Goal: Transaction & Acquisition: Subscribe to service/newsletter

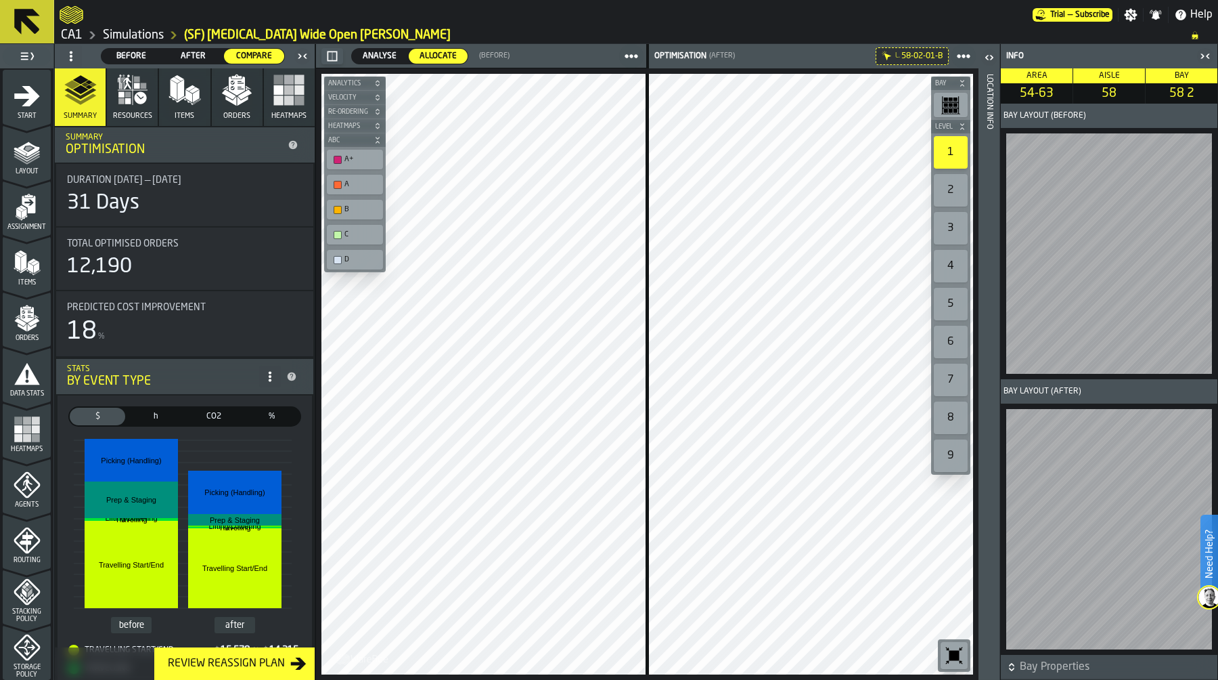
scroll to position [388, 0]
click at [123, 30] on link "Simulations" at bounding box center [133, 35] width 61 height 15
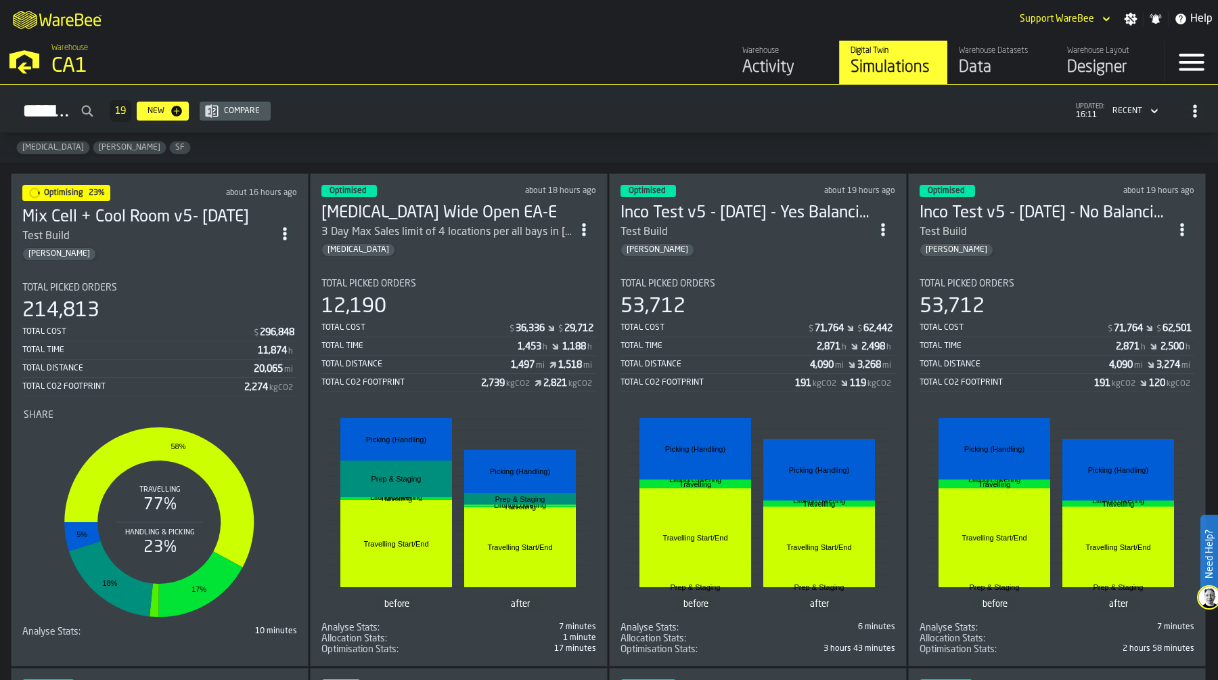
click at [761, 278] on div "Total Picked Orders" at bounding box center [758, 283] width 275 height 11
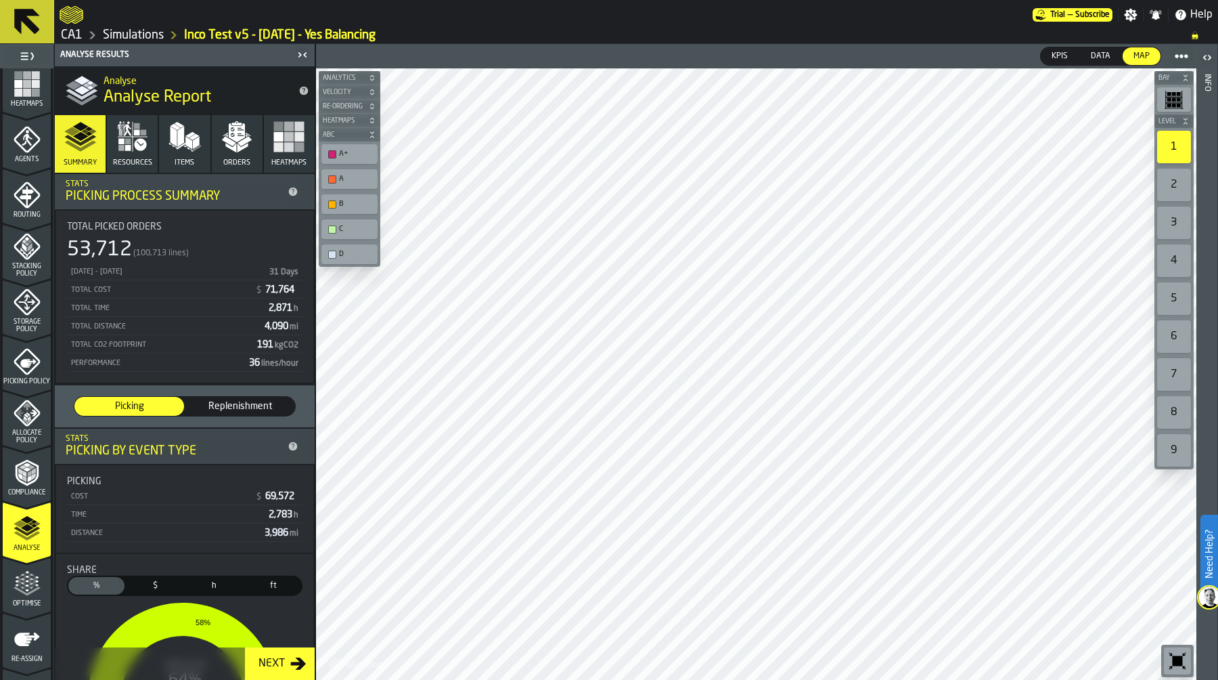
scroll to position [388, 0]
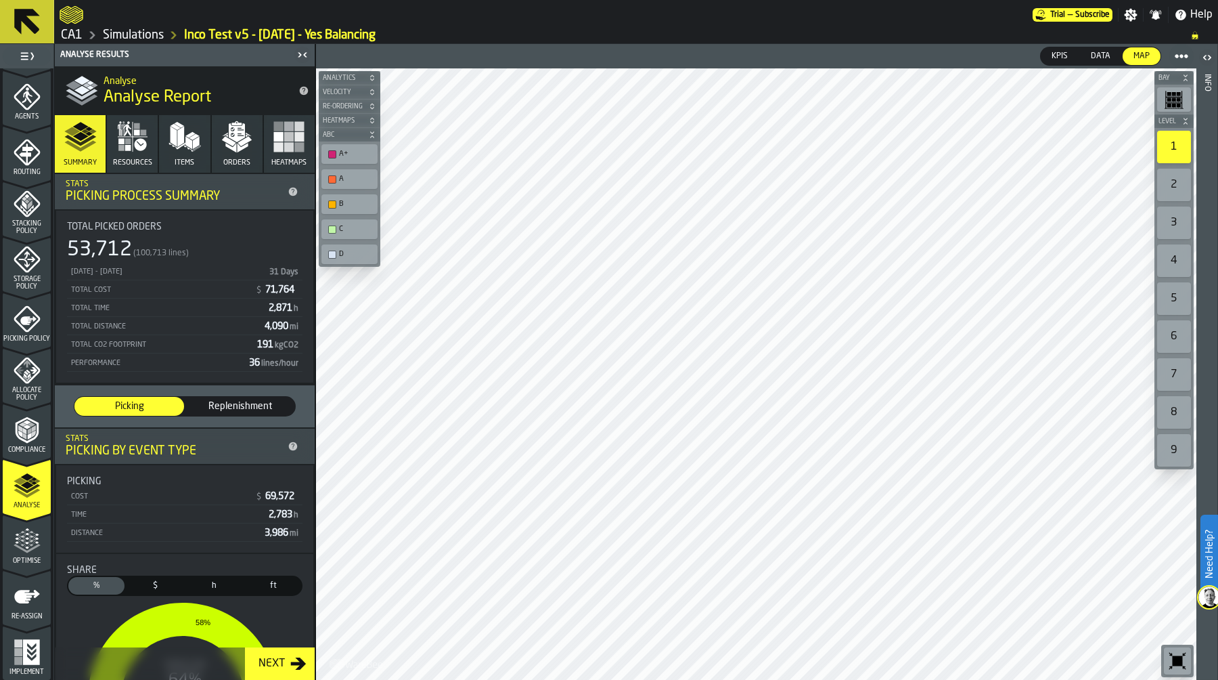
click at [20, 546] on icon "menu Optimise" at bounding box center [27, 540] width 27 height 27
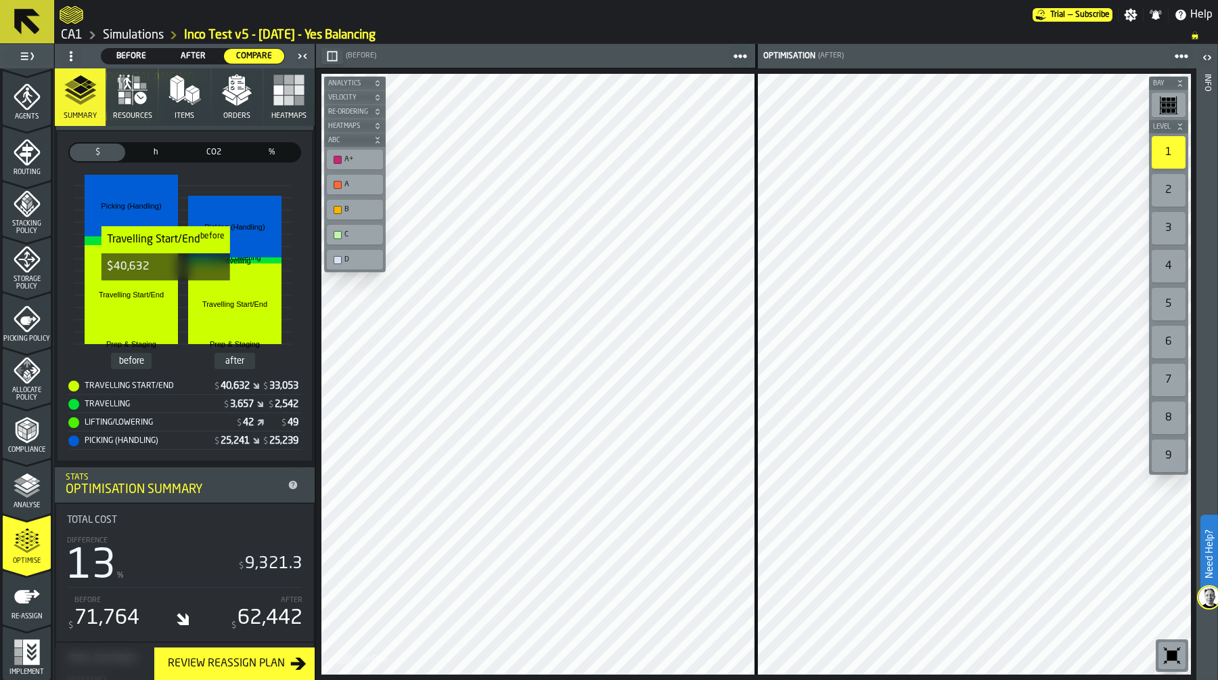
scroll to position [351, 0]
click at [134, 86] on icon "button" at bounding box center [137, 86] width 6 height 6
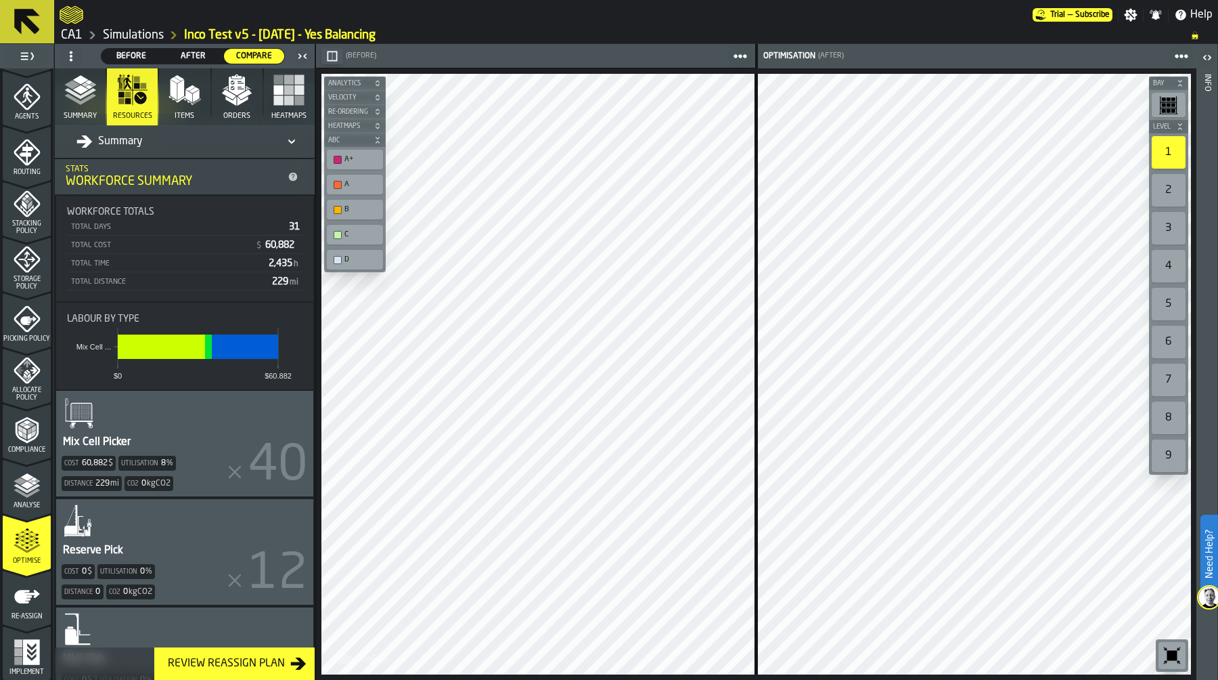
scroll to position [0, 0]
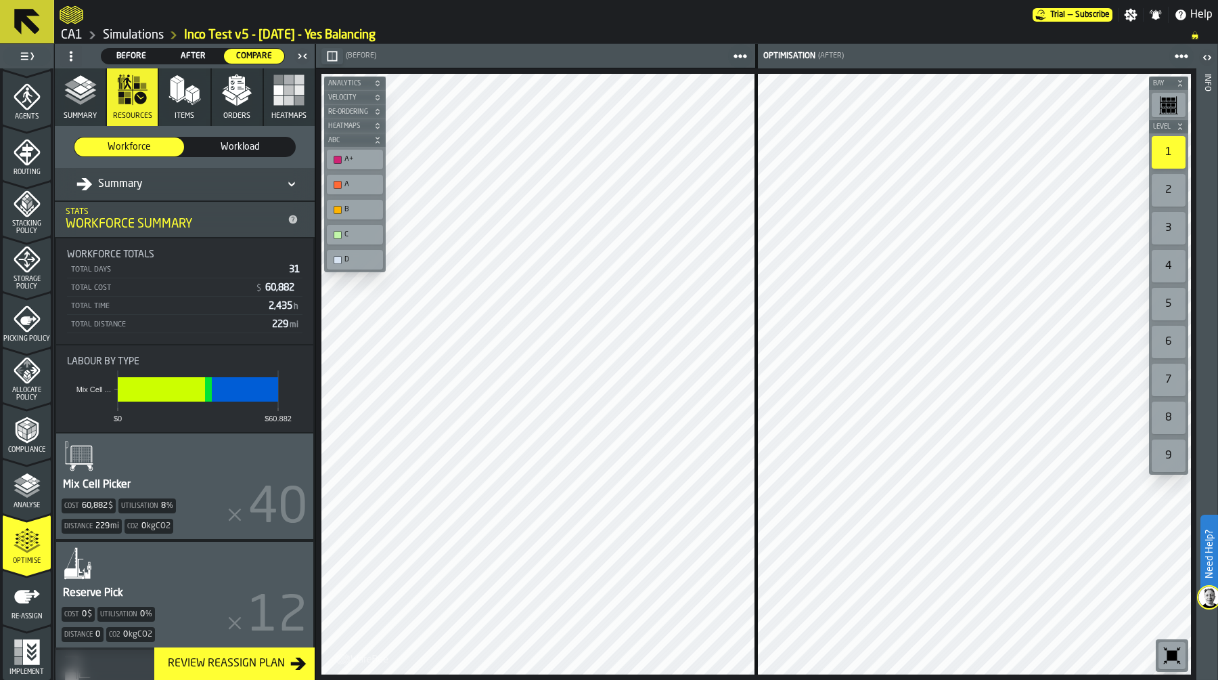
click at [224, 146] on span "Workload" at bounding box center [240, 147] width 99 height 14
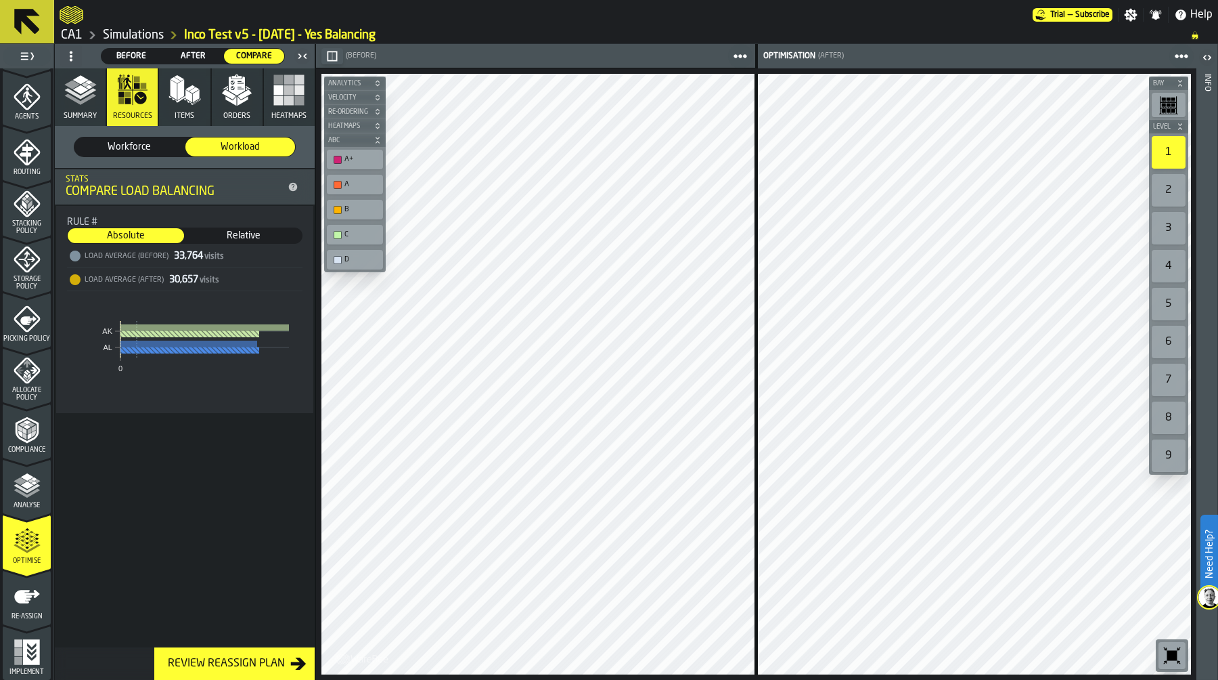
click at [247, 231] on span "Relative" at bounding box center [243, 236] width 115 height 14
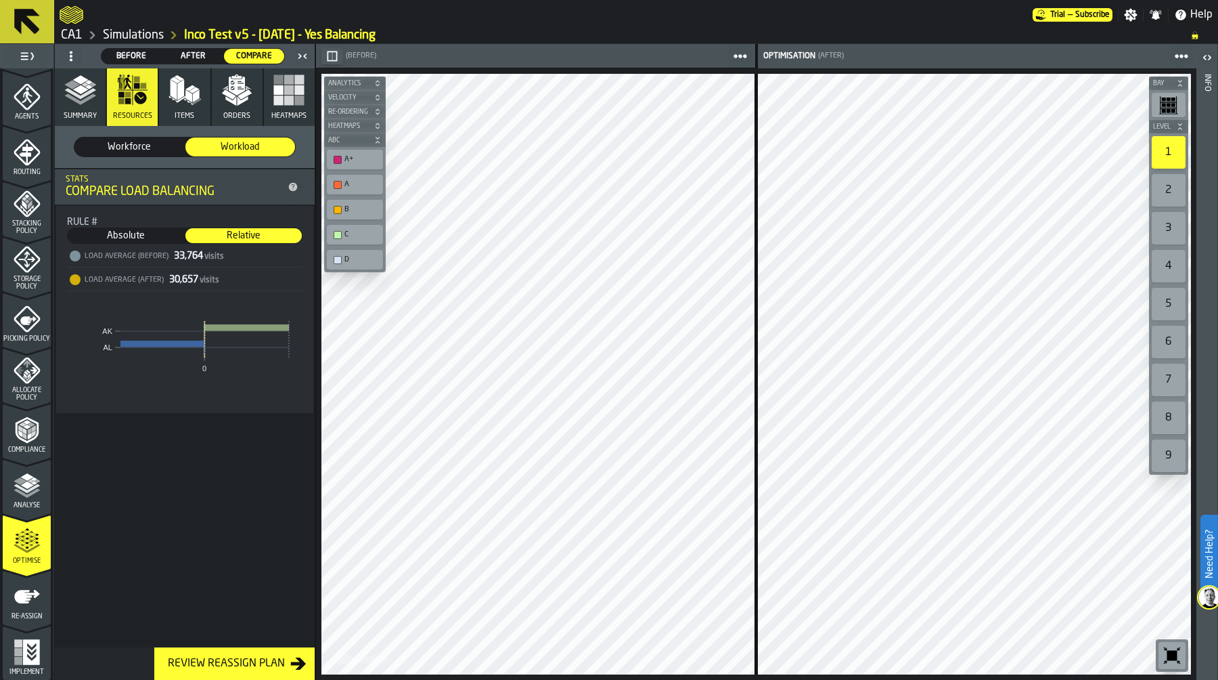
click at [141, 235] on span "Absolute" at bounding box center [125, 236] width 115 height 14
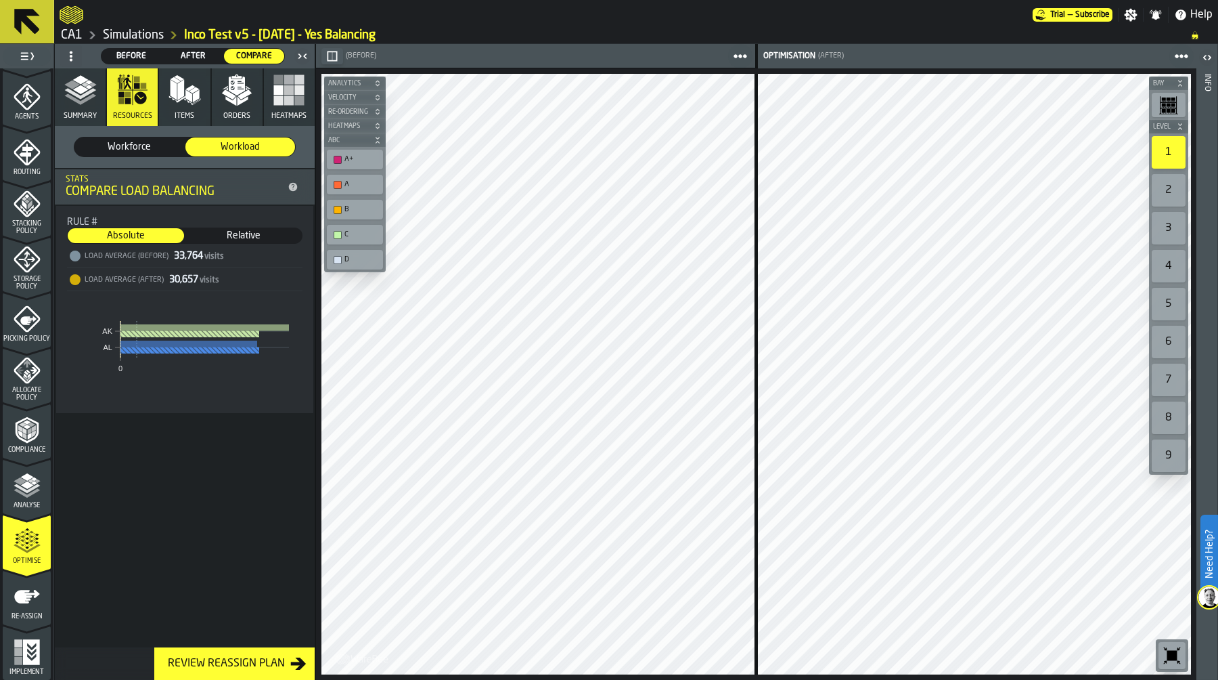
click at [143, 52] on span "Before" at bounding box center [131, 56] width 49 height 12
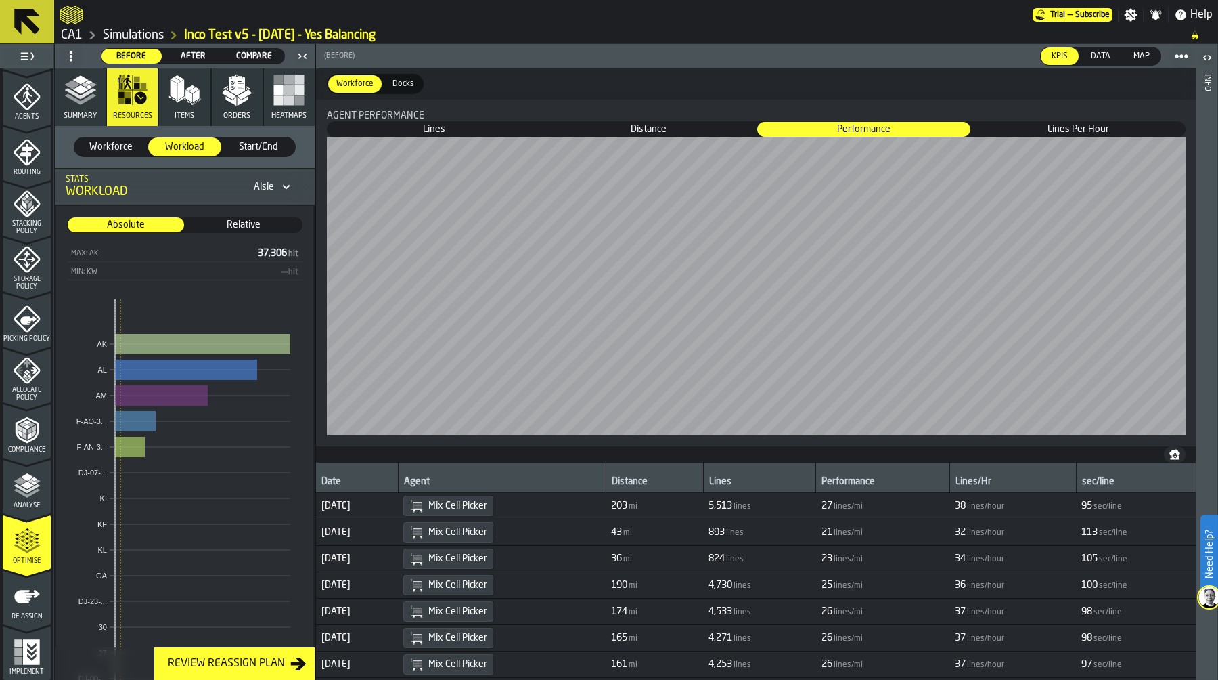
click at [175, 106] on icon "button" at bounding box center [185, 90] width 32 height 32
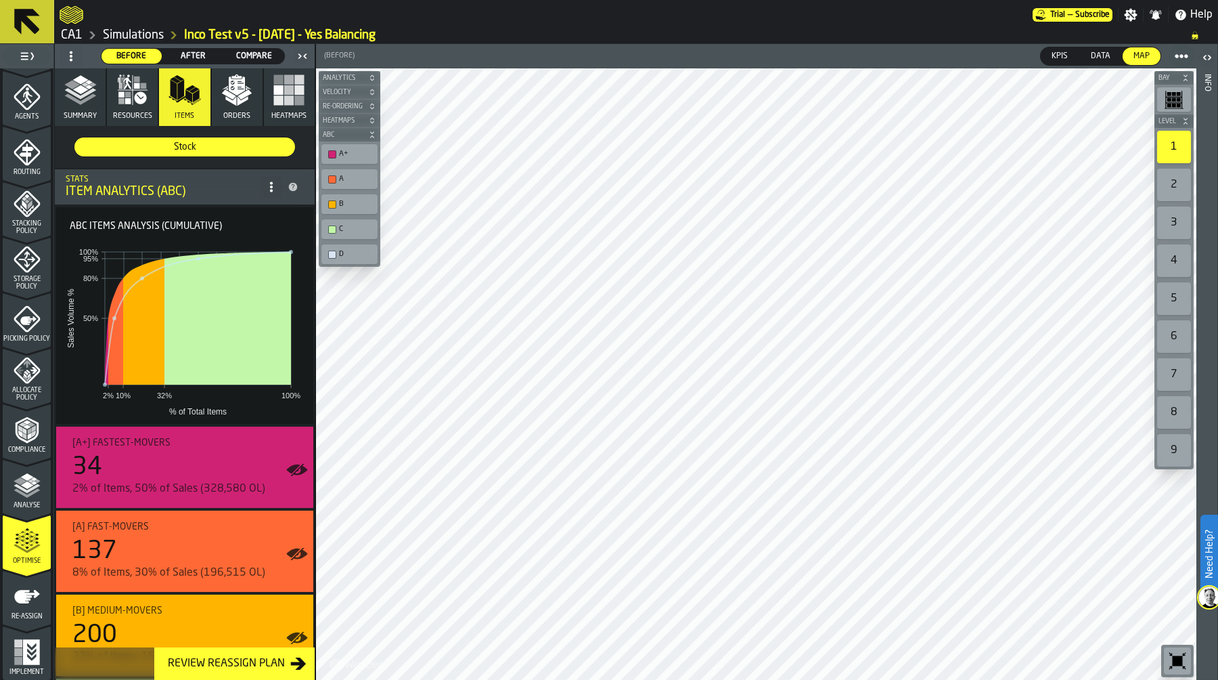
click at [192, 52] on span "After" at bounding box center [193, 56] width 49 height 12
click at [144, 100] on icon "button" at bounding box center [132, 90] width 32 height 32
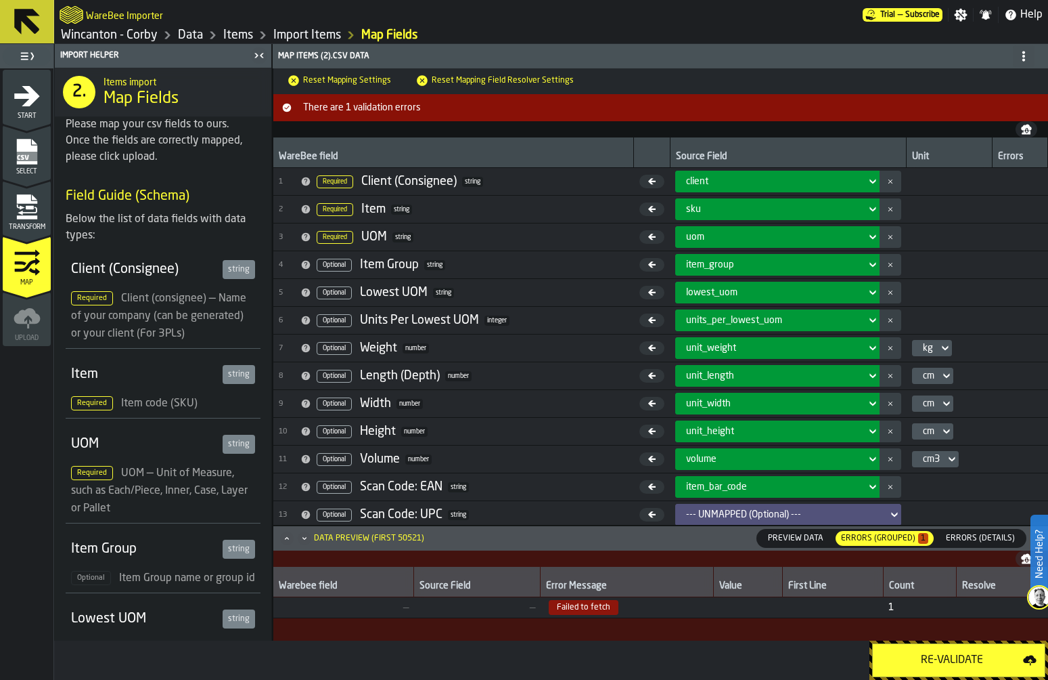
click at [146, 36] on link "Wincanton - Corby" at bounding box center [109, 35] width 97 height 15
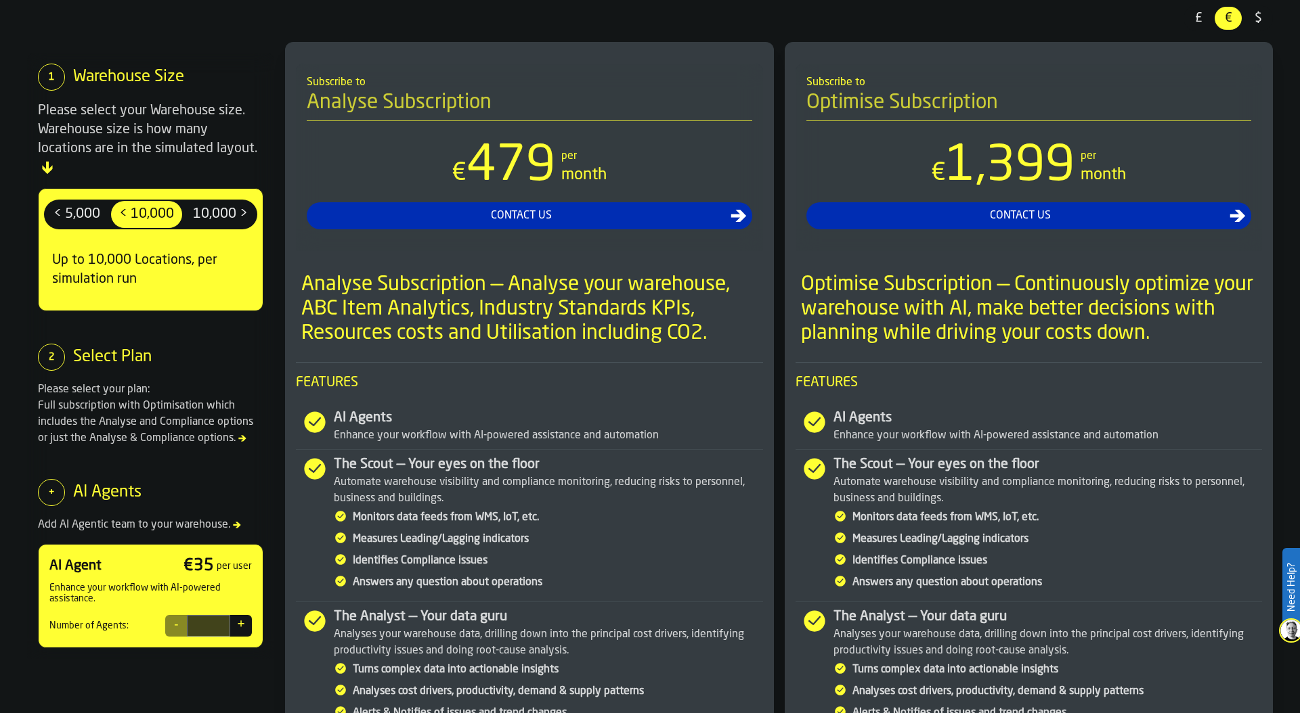
click at [1193, 18] on span "£" at bounding box center [1198, 18] width 22 height 18
click at [206, 204] on span "10,000 >" at bounding box center [220, 215] width 66 height 22
